Goal: Complete application form

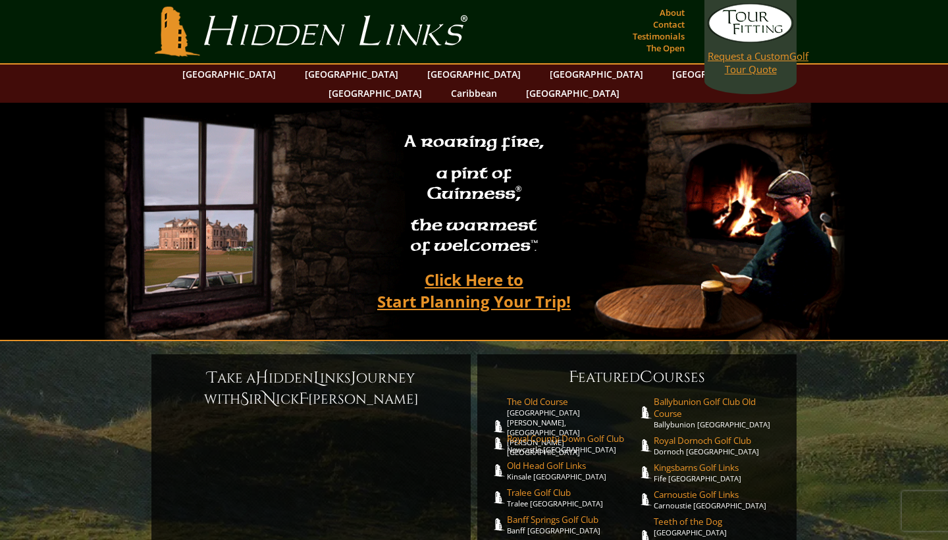
click at [757, 57] on span "Request a Custom" at bounding box center [749, 55] width 82 height 13
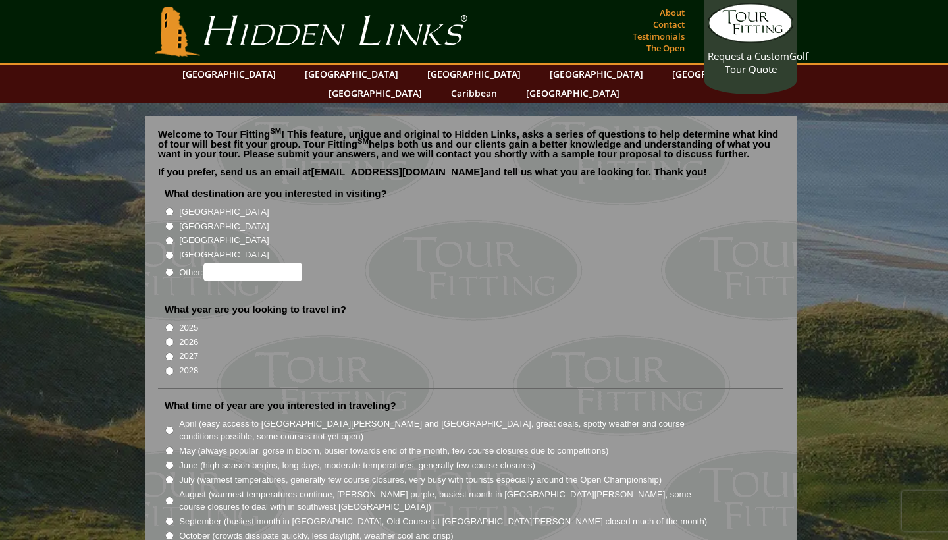
click at [169, 352] on input "2027" at bounding box center [169, 356] width 9 height 9
radio input "true"
click at [171, 222] on input "[GEOGRAPHIC_DATA]" at bounding box center [169, 226] width 9 height 9
radio input "true"
click at [170, 236] on input "[GEOGRAPHIC_DATA]" at bounding box center [169, 240] width 9 height 9
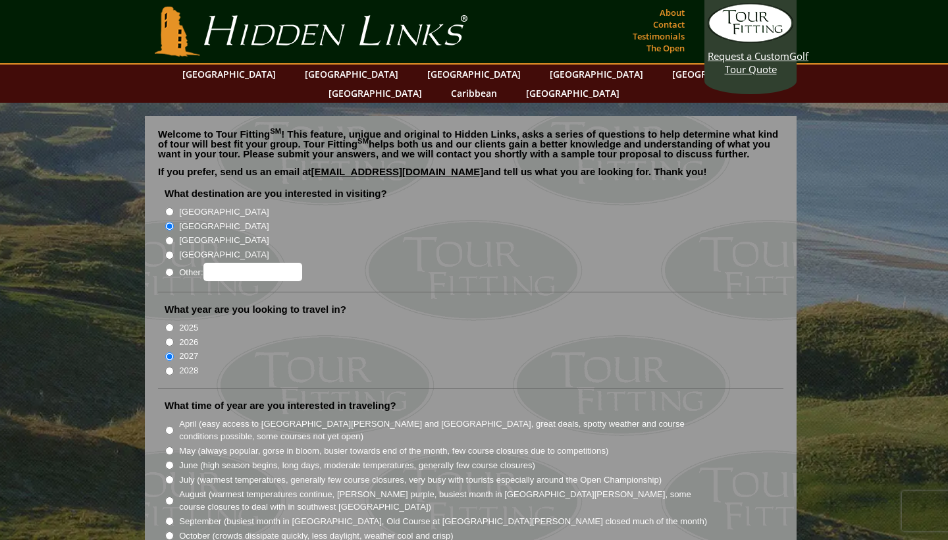
radio input "true"
click at [168, 222] on input "[GEOGRAPHIC_DATA]" at bounding box center [169, 226] width 9 height 9
radio input "true"
click at [232, 263] on input "Other:" at bounding box center [252, 272] width 99 height 18
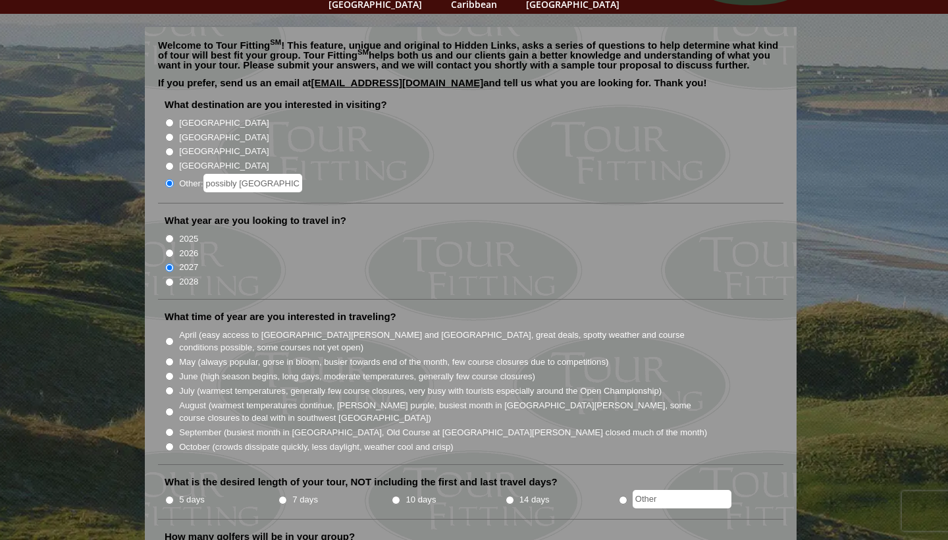
scroll to position [90, 0]
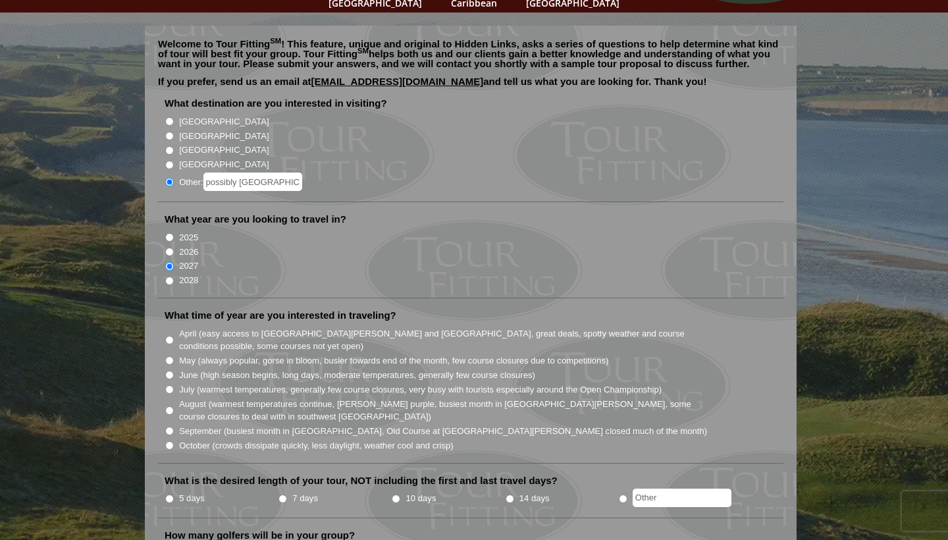
type input "possibly [GEOGRAPHIC_DATA] as well"
click at [260, 354] on label "May (always popular, gorse in bloom, busier towards end of the month, few cours…" at bounding box center [393, 360] width 429 height 13
click at [174, 356] on input "May (always popular, gorse in bloom, busier towards end of the month, few cours…" at bounding box center [169, 360] width 9 height 9
radio input "true"
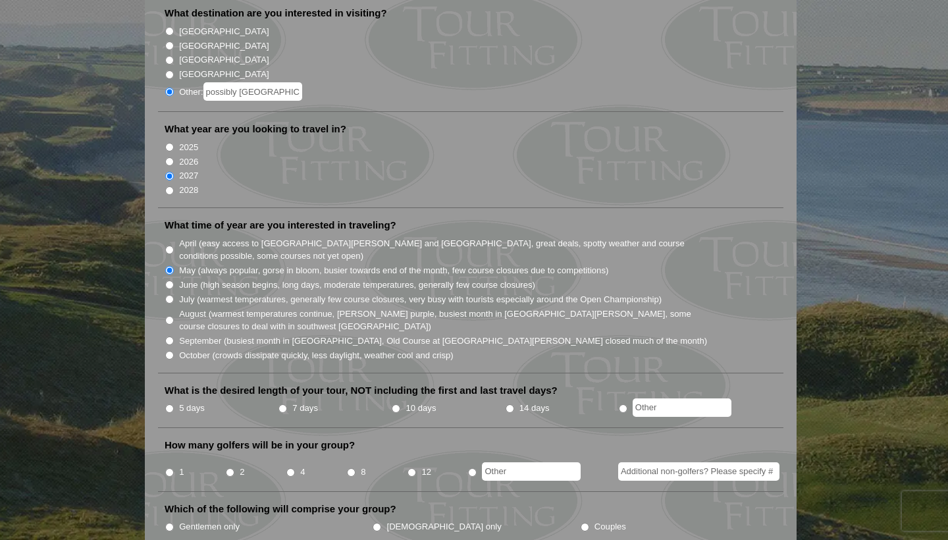
scroll to position [180, 0]
click at [352, 468] on input "8" at bounding box center [351, 472] width 9 height 9
radio input "true"
click at [169, 523] on input "Gentlemen only" at bounding box center [169, 527] width 9 height 9
radio input "true"
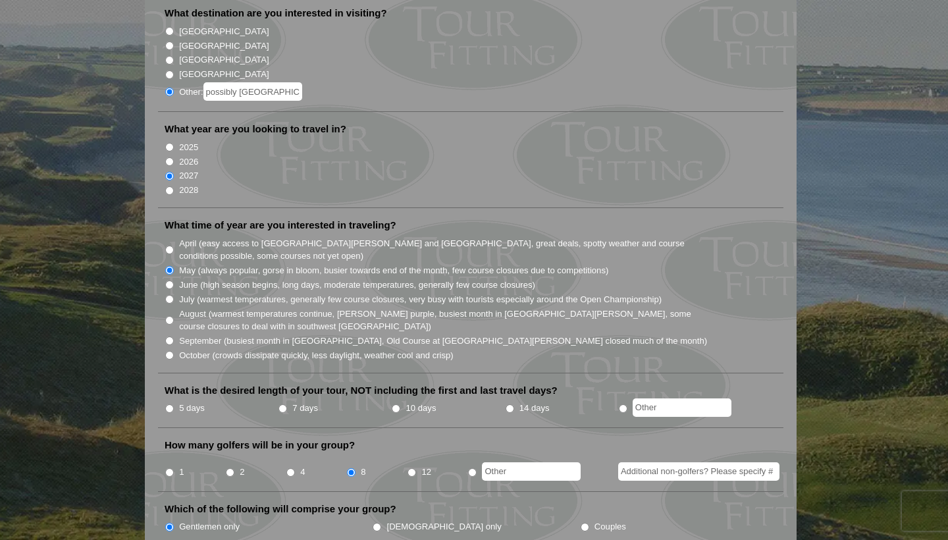
scroll to position [184, 0]
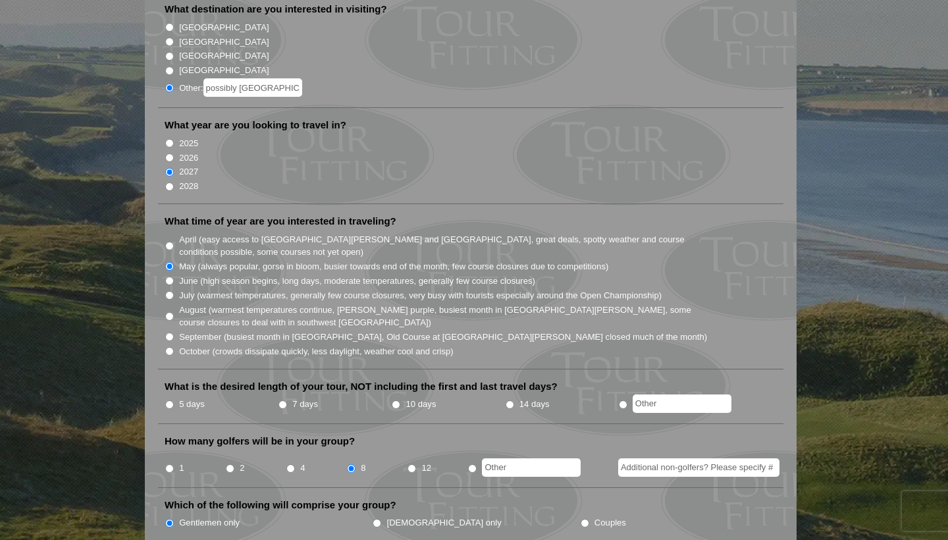
click at [284, 400] on input "7 days" at bounding box center [282, 404] width 9 height 9
radio input "true"
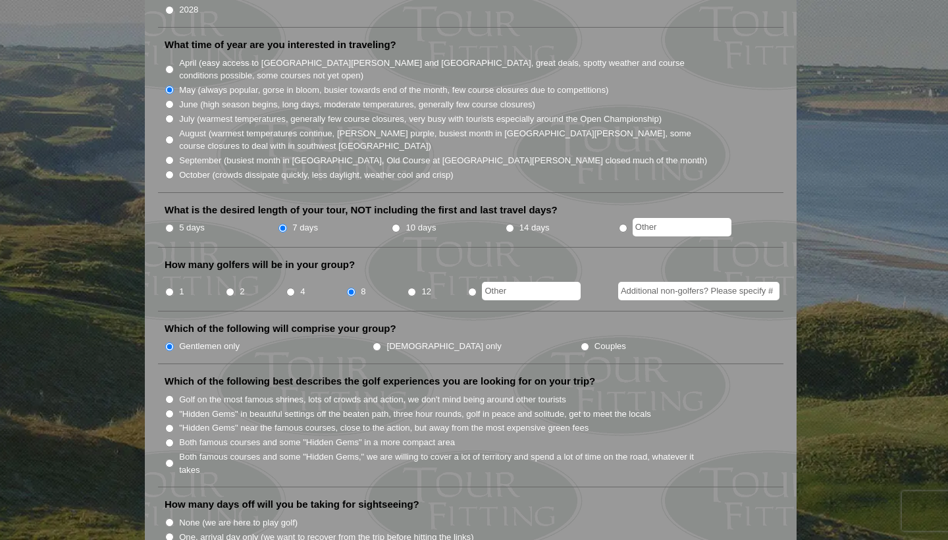
scroll to position [361, 0]
click at [270, 407] on label ""Hidden Gems" in beautiful settings off the beaten path, three hour rounds, gol…" at bounding box center [415, 413] width 472 height 13
click at [174, 409] on input ""Hidden Gems" in beautiful settings off the beaten path, three hour rounds, gol…" at bounding box center [169, 413] width 9 height 9
radio input "true"
click at [273, 393] on label "Golf on the most famous shrines, lots of crowds and action, we don't mind being…" at bounding box center [372, 399] width 387 height 13
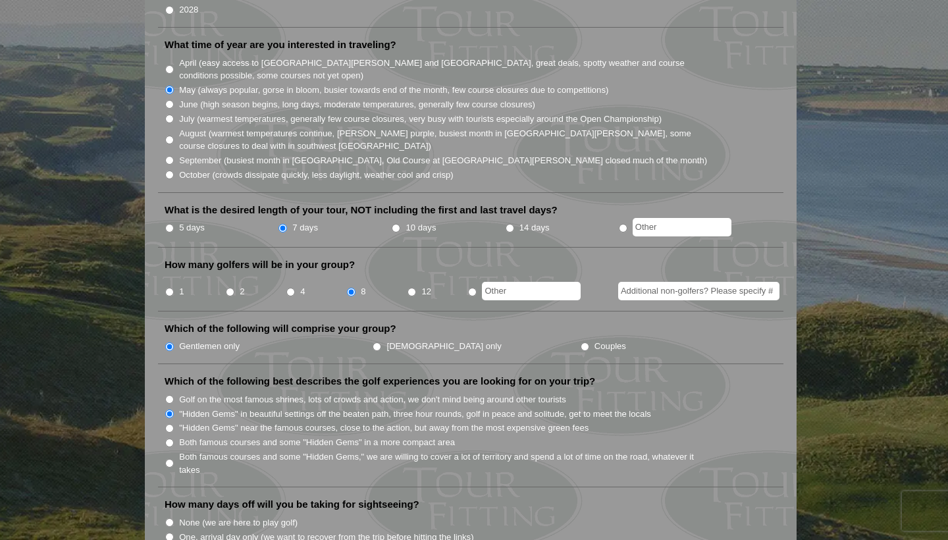
click at [174, 395] on input "Golf on the most famous shrines, lots of crowds and action, we don't mind being…" at bounding box center [169, 399] width 9 height 9
radio input "true"
click at [300, 436] on label "Both famous courses and some "Hidden Gems" in a more compact area" at bounding box center [317, 442] width 276 height 13
click at [174, 438] on input "Both famous courses and some "Hidden Gems" in a more compact area" at bounding box center [169, 442] width 9 height 9
radio input "true"
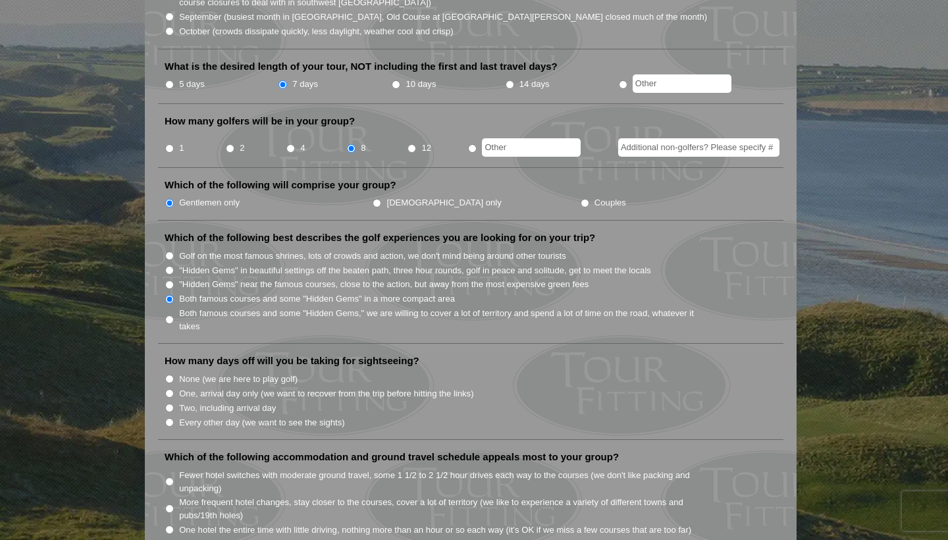
scroll to position [506, 0]
click at [228, 400] on label "Two, including arrival day" at bounding box center [227, 406] width 97 height 13
click at [174, 402] on input "Two, including arrival day" at bounding box center [169, 406] width 9 height 9
radio input "true"
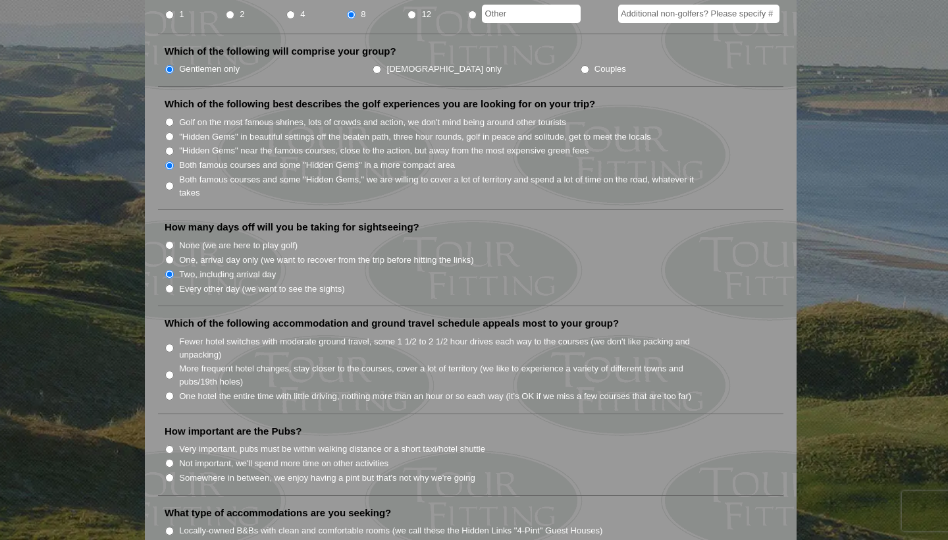
scroll to position [644, 0]
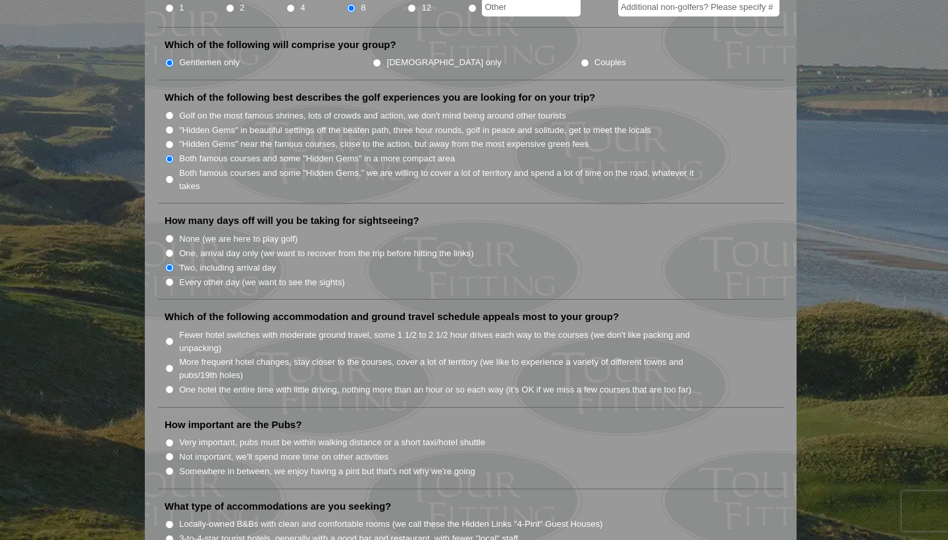
click at [219, 328] on label "Fewer hotel switches with moderate ground travel, some 1 1/2 to 2 1/2 hour driv…" at bounding box center [443, 341] width 529 height 26
click at [174, 337] on input "Fewer hotel switches with moderate ground travel, some 1 1/2 to 2 1/2 hour driv…" at bounding box center [169, 341] width 9 height 9
radio input "true"
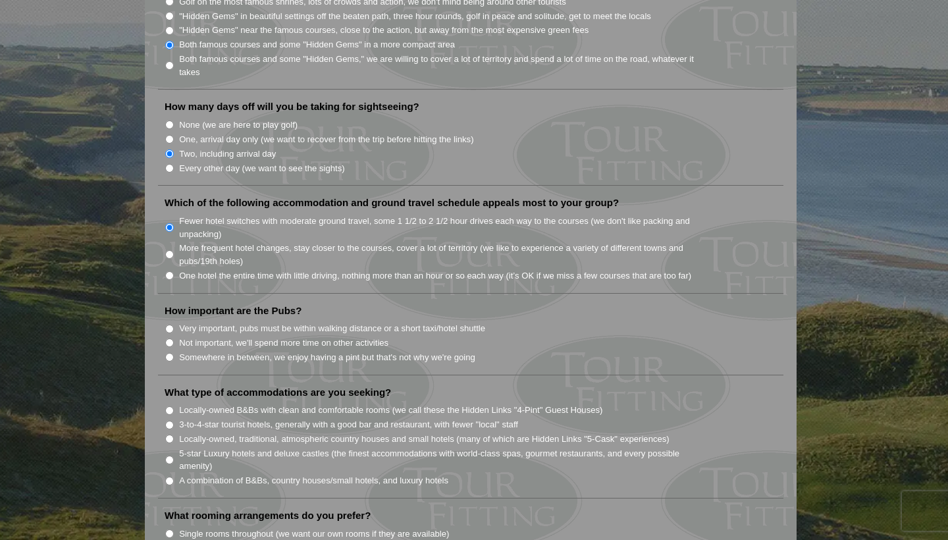
scroll to position [760, 0]
click at [357, 349] on label "Somewhere in between, we enjoy having a pint but that's not why we're going" at bounding box center [327, 355] width 296 height 13
click at [174, 351] on input "Somewhere in between, we enjoy having a pint but that's not why we're going" at bounding box center [169, 355] width 9 height 9
radio input "true"
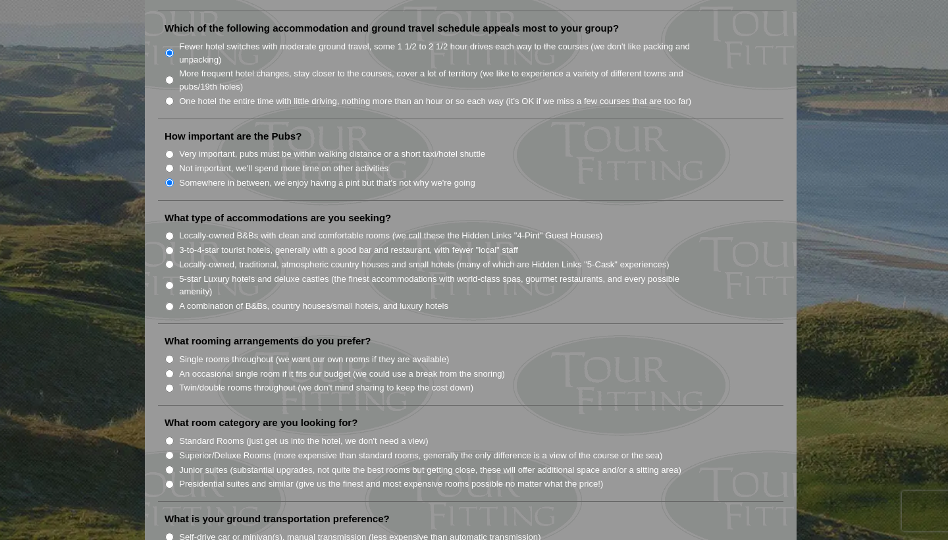
scroll to position [933, 0]
click at [307, 272] on label "5-star Luxury hotels and deluxe castles (the finest accommodations with world-c…" at bounding box center [443, 285] width 529 height 26
click at [174, 280] on input "5-star Luxury hotels and deluxe castles (the finest accommodations with world-c…" at bounding box center [169, 284] width 9 height 9
radio input "true"
click at [315, 257] on label "Locally-owned, traditional, atmospheric country houses and small hotels (many o…" at bounding box center [424, 263] width 490 height 13
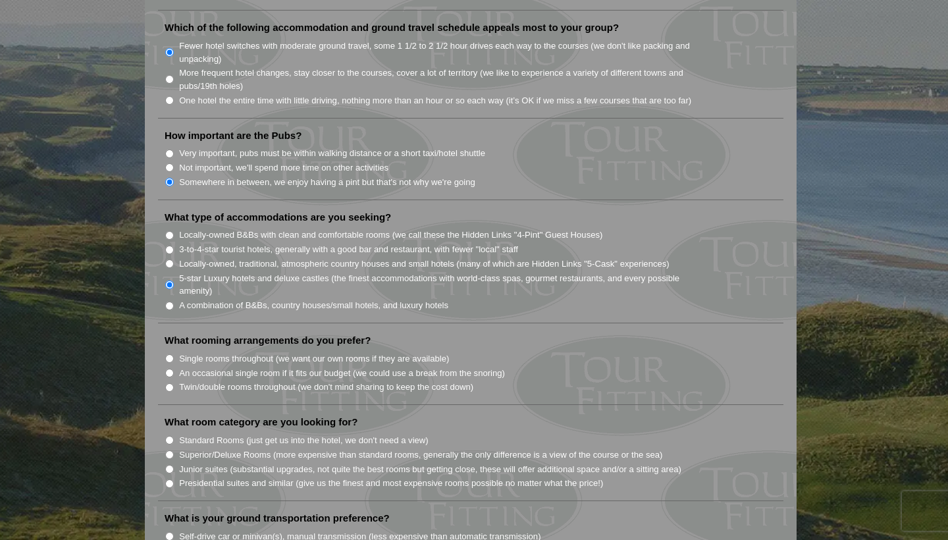
click at [174, 259] on input "Locally-owned, traditional, atmospheric country houses and small hotels (many o…" at bounding box center [169, 263] width 9 height 9
radio input "true"
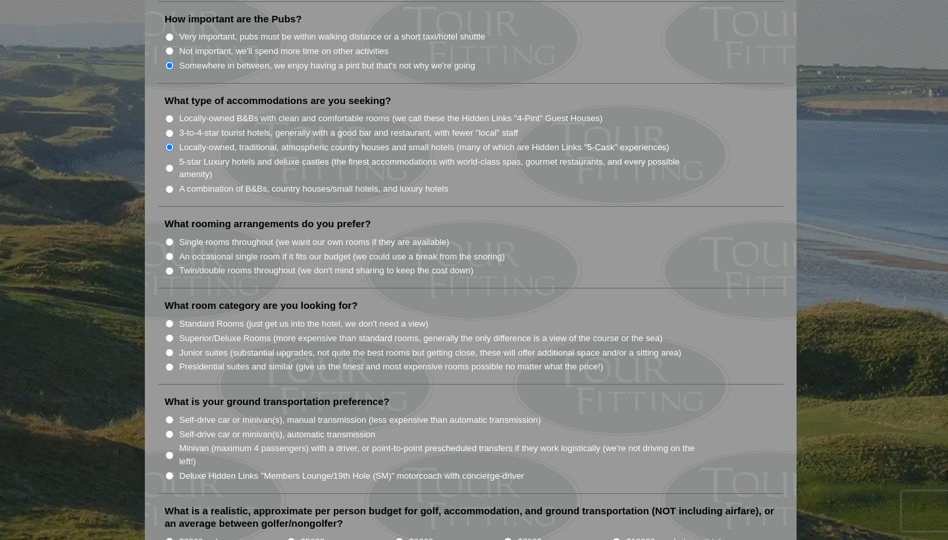
scroll to position [1050, 0]
click at [332, 250] on label "An occasional single room if it fits our budget (we could use a break from the …" at bounding box center [342, 256] width 326 height 13
click at [174, 252] on input "An occasional single room if it fits our budget (we could use a break from the …" at bounding box center [169, 256] width 9 height 9
radio input "true"
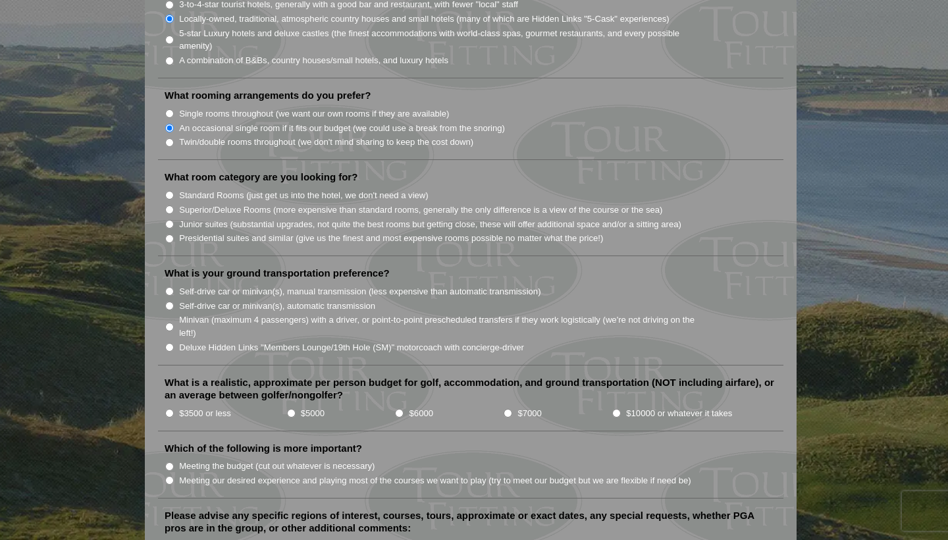
scroll to position [1180, 0]
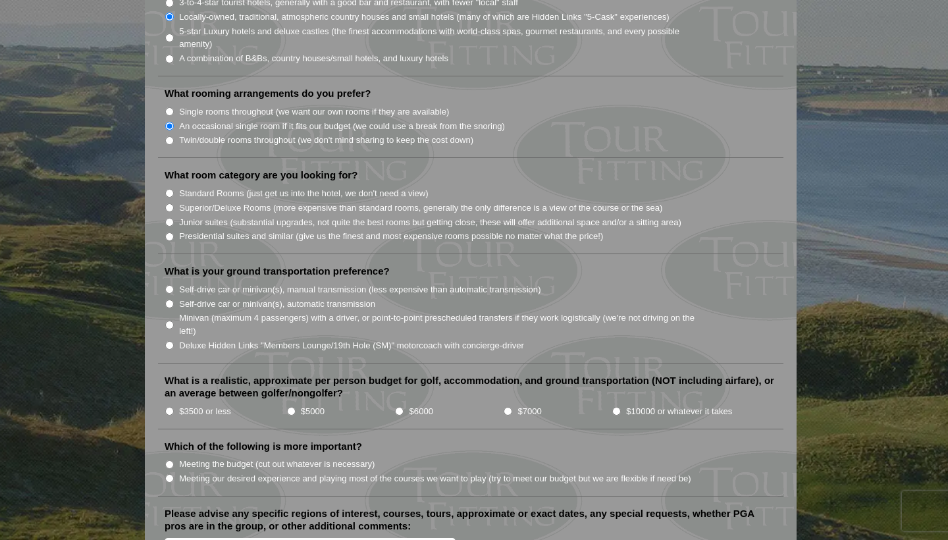
click at [317, 187] on label "Standard Rooms (just get us into the hotel, we don't need a view)" at bounding box center [303, 193] width 249 height 13
click at [174, 189] on input "Standard Rooms (just get us into the hotel, we don't need a view)" at bounding box center [169, 193] width 9 height 9
radio input "true"
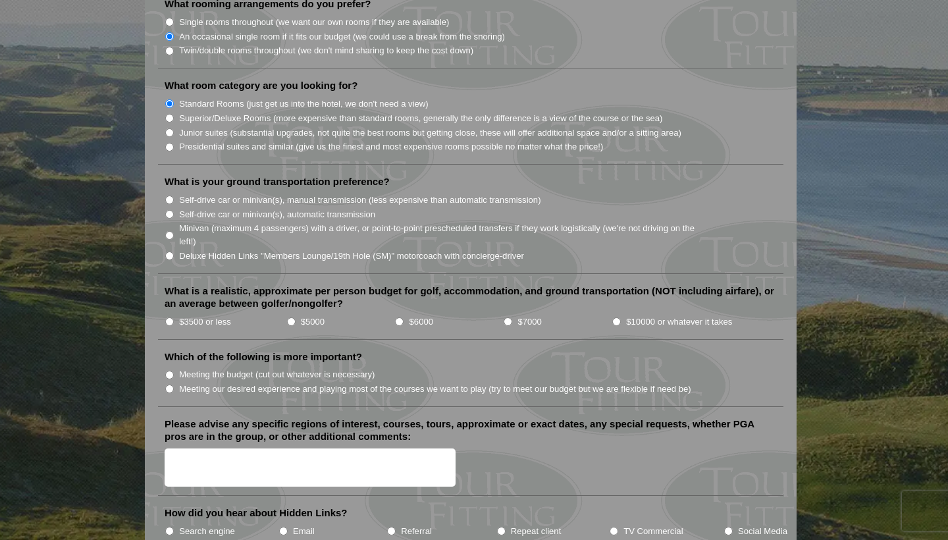
scroll to position [1272, 0]
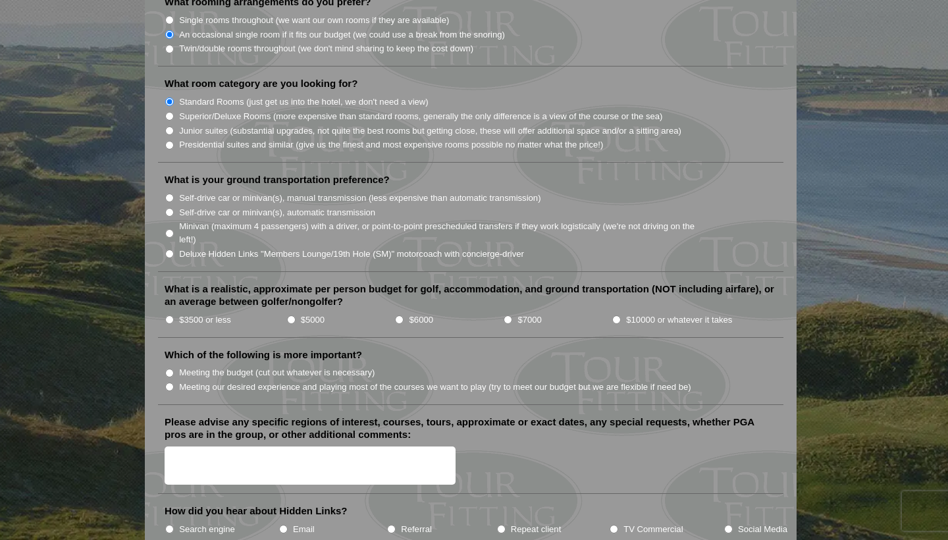
click at [352, 206] on label "Self-drive car or minivan(s), automatic transmission" at bounding box center [277, 212] width 196 height 13
click at [174, 208] on input "Self-drive car or minivan(s), automatic transmission" at bounding box center [169, 212] width 9 height 9
radio input "true"
click at [315, 192] on label "Self-drive car or minivan(s), manual transmission (less expensive than automati…" at bounding box center [359, 198] width 361 height 13
click at [174, 194] on input "Self-drive car or minivan(s), manual transmission (less expensive than automati…" at bounding box center [169, 198] width 9 height 9
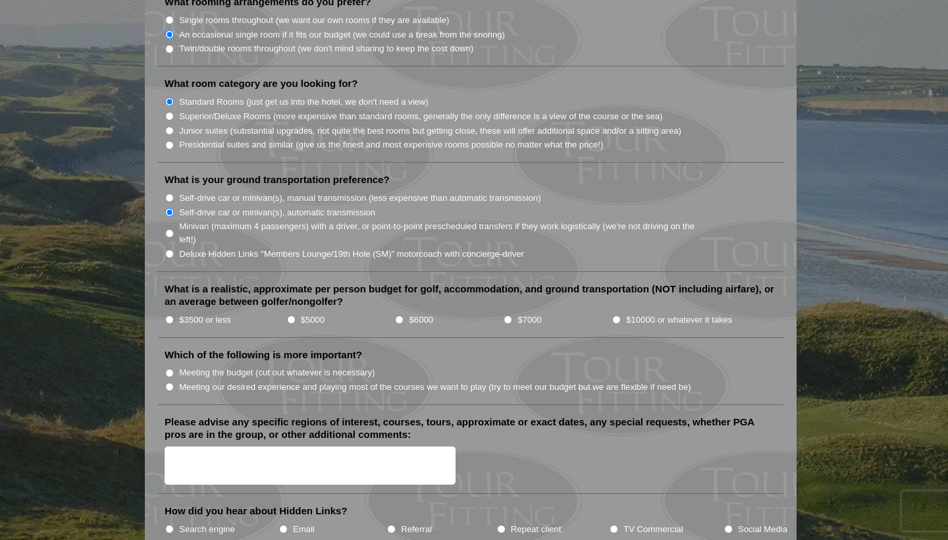
radio input "true"
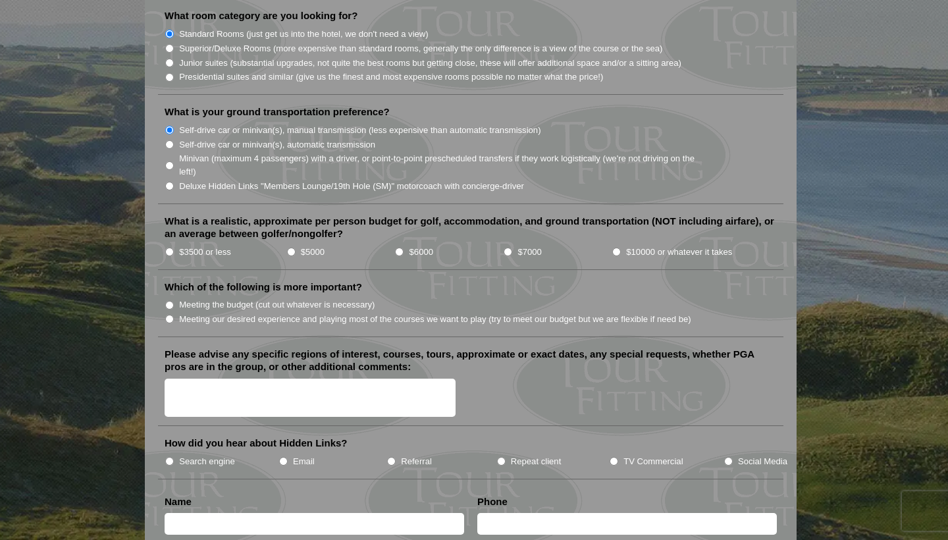
scroll to position [1340, 0]
click at [217, 246] on label "$3500 or less" at bounding box center [205, 252] width 52 height 13
click at [174, 248] on input "$3500 or less" at bounding box center [169, 252] width 9 height 9
radio input "true"
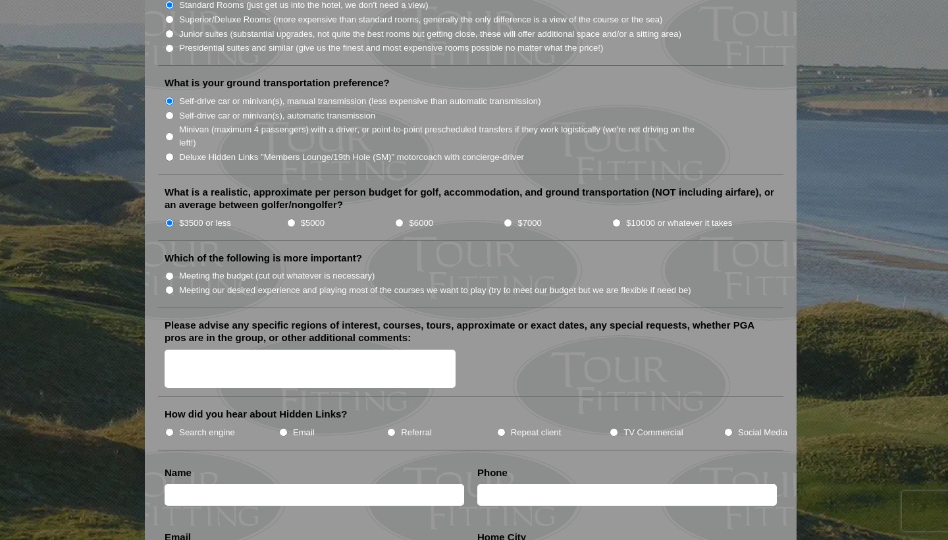
scroll to position [1369, 0]
click at [282, 269] on label "Meeting the budget (cut out whatever is necessary)" at bounding box center [277, 275] width 196 height 13
click at [174, 272] on input "Meeting the budget (cut out whatever is necessary)" at bounding box center [169, 276] width 9 height 9
radio input "true"
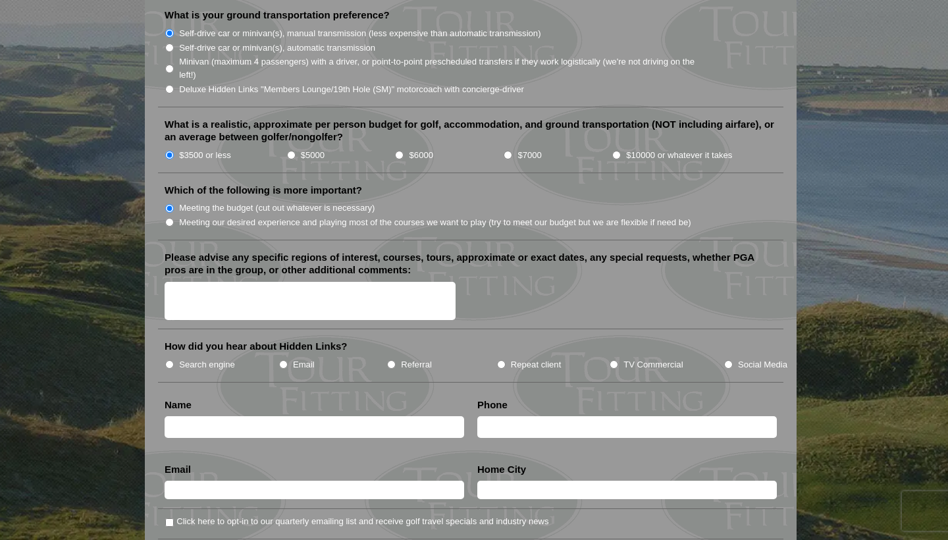
scroll to position [1438, 0]
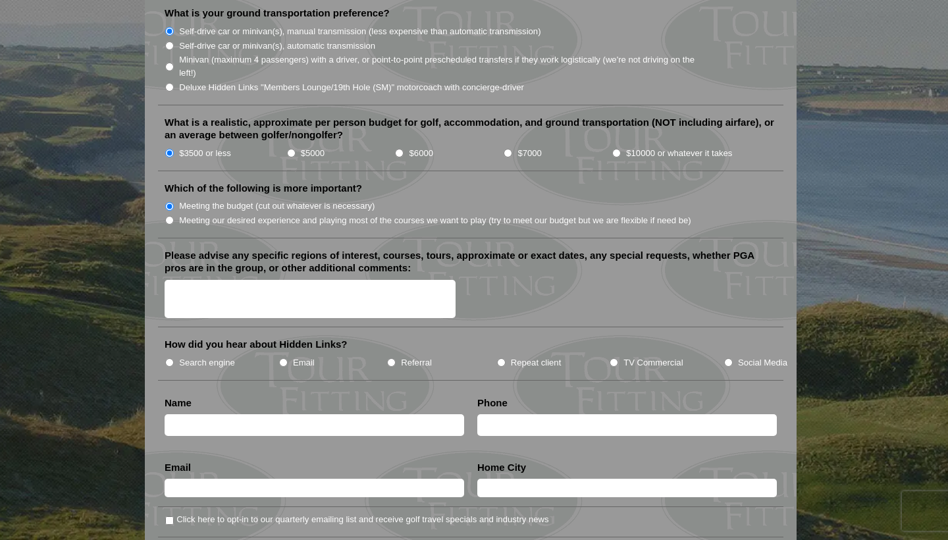
click at [297, 280] on textarea "Please advise any specific regions of interest, courses, tours, approximate or …" at bounding box center [310, 299] width 291 height 39
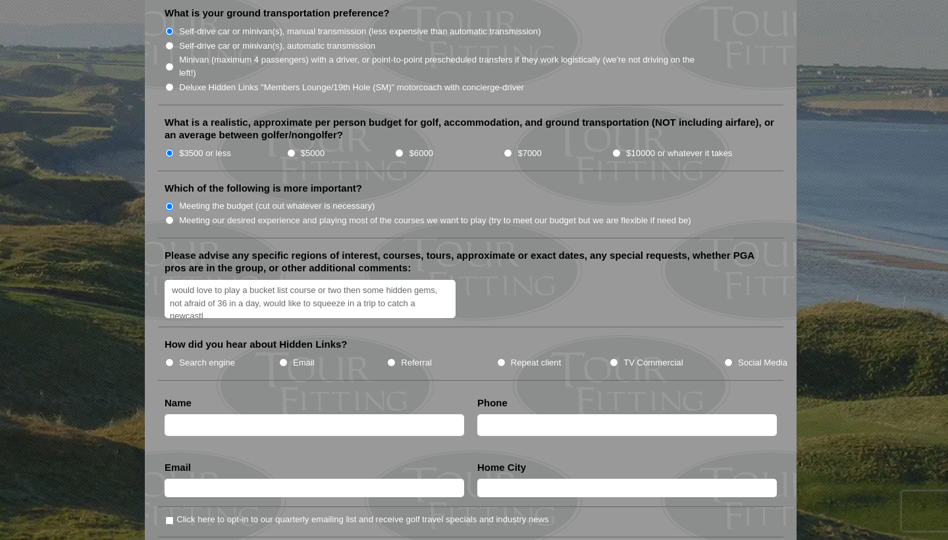
scroll to position [3, 0]
type textarea "would love to play a bucket list course or two then some hidden gems, not afrai…"
click at [616, 358] on input "TV Commercial" at bounding box center [614, 362] width 9 height 9
radio input "true"
type input "[PERSON_NAME]"
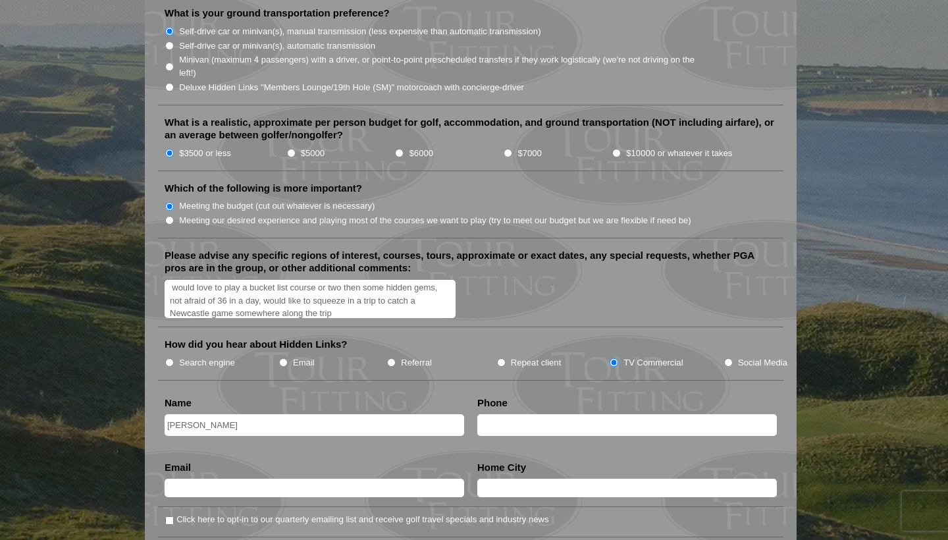
type input "[EMAIL_ADDRESS][DOMAIN_NAME]"
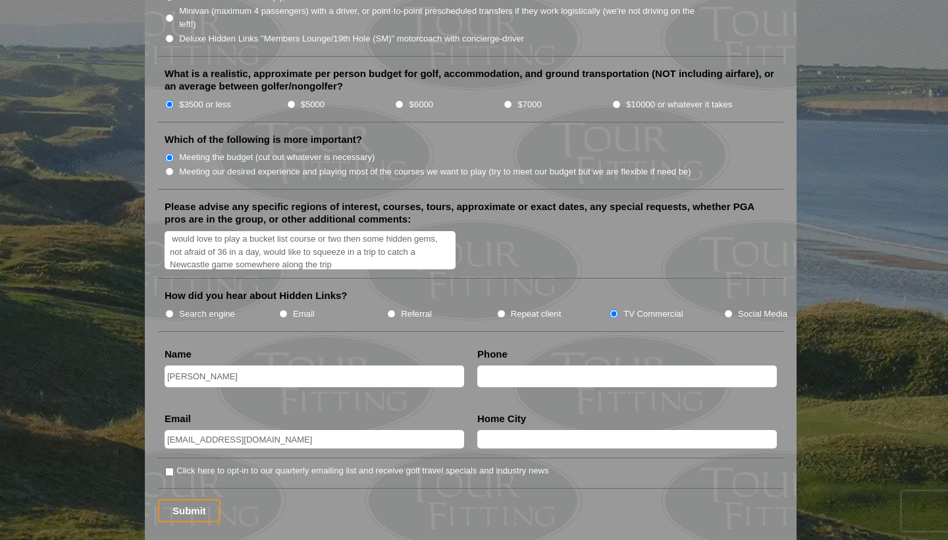
scroll to position [1488, 0]
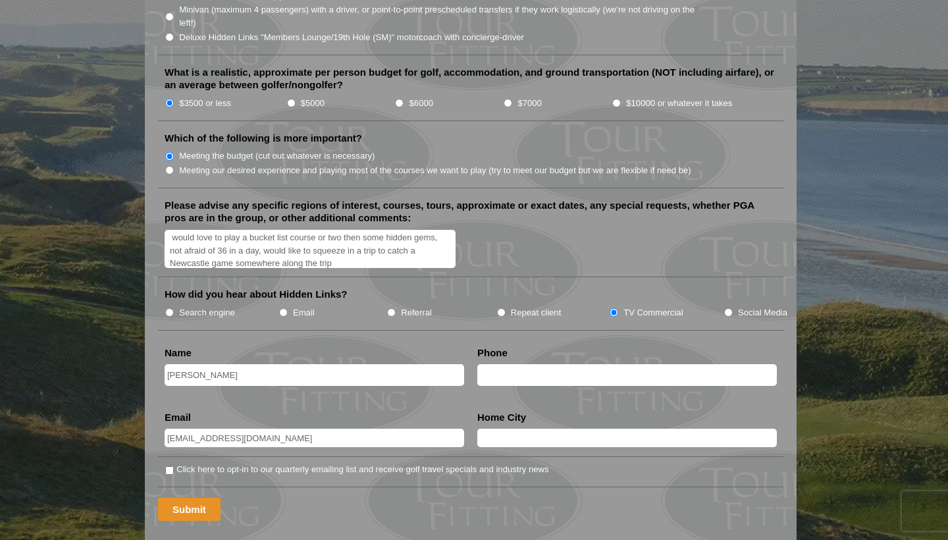
click at [182, 498] on input "Submit" at bounding box center [189, 509] width 63 height 23
